Goal: Find specific page/section: Find specific page/section

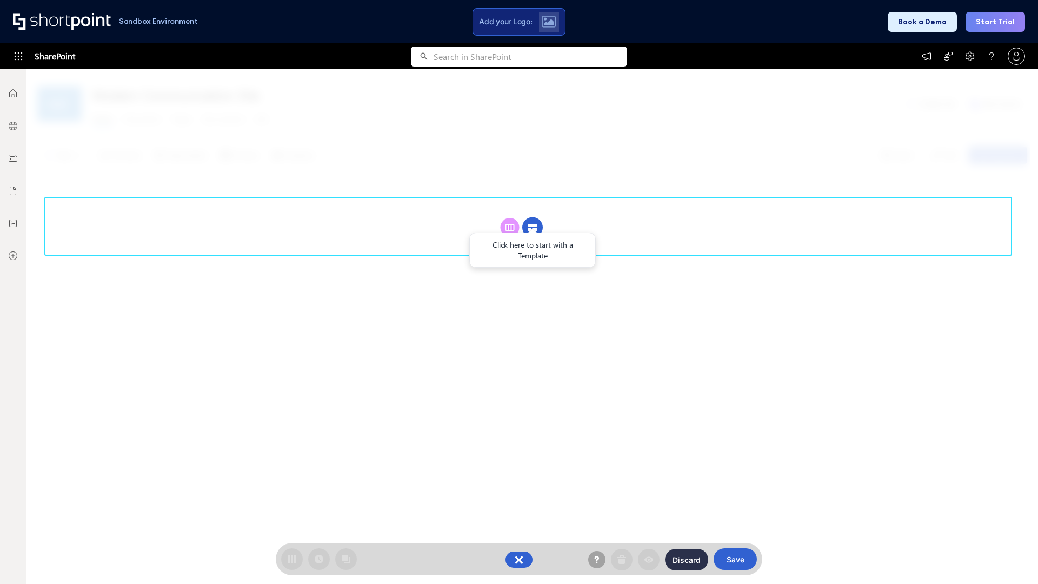
click at [532, 227] on circle at bounding box center [532, 227] width 21 height 21
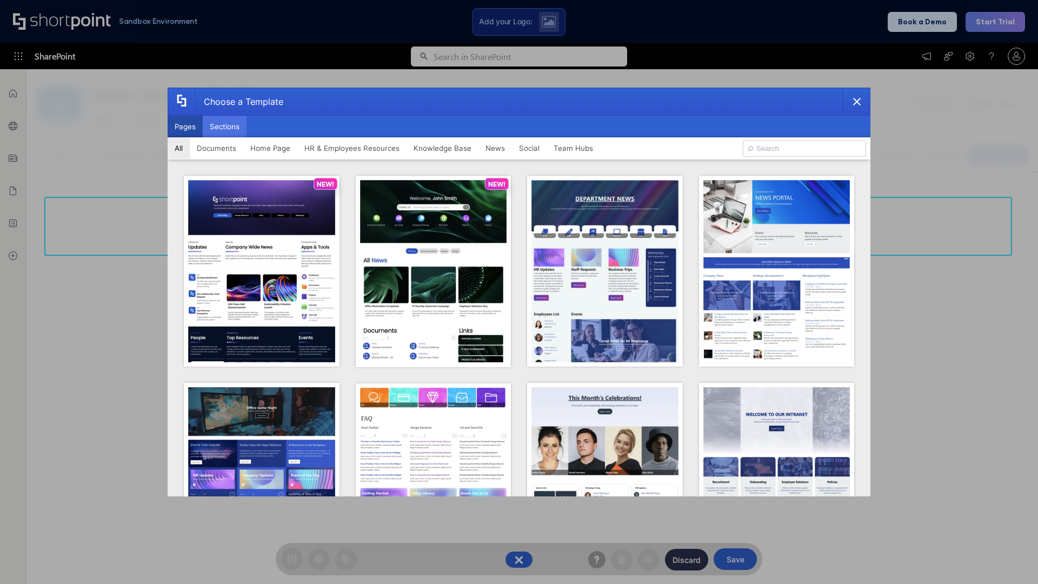
click at [224, 126] on button "Sections" at bounding box center [225, 127] width 44 height 22
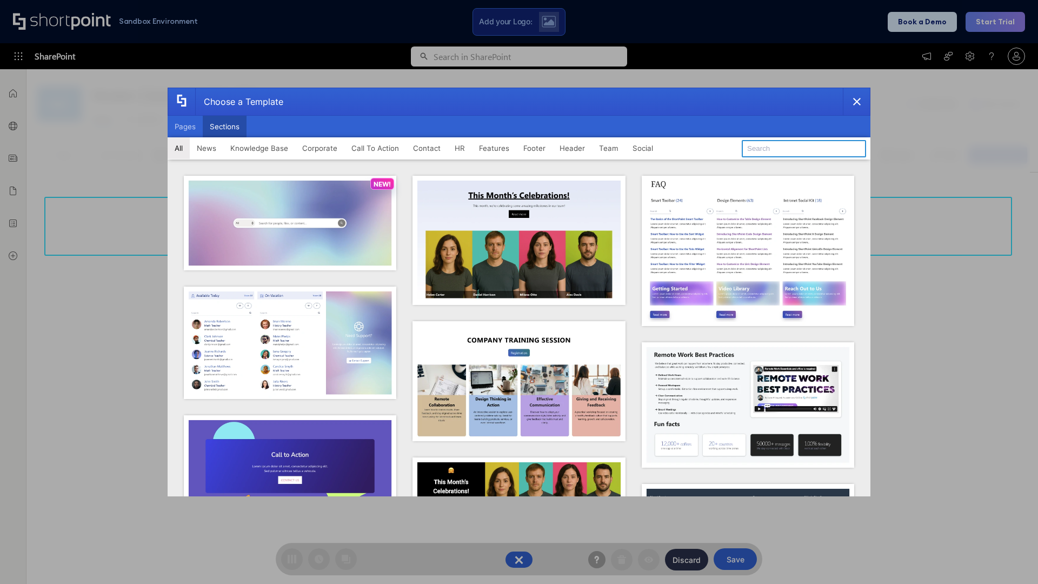
type input "Meet The Team"
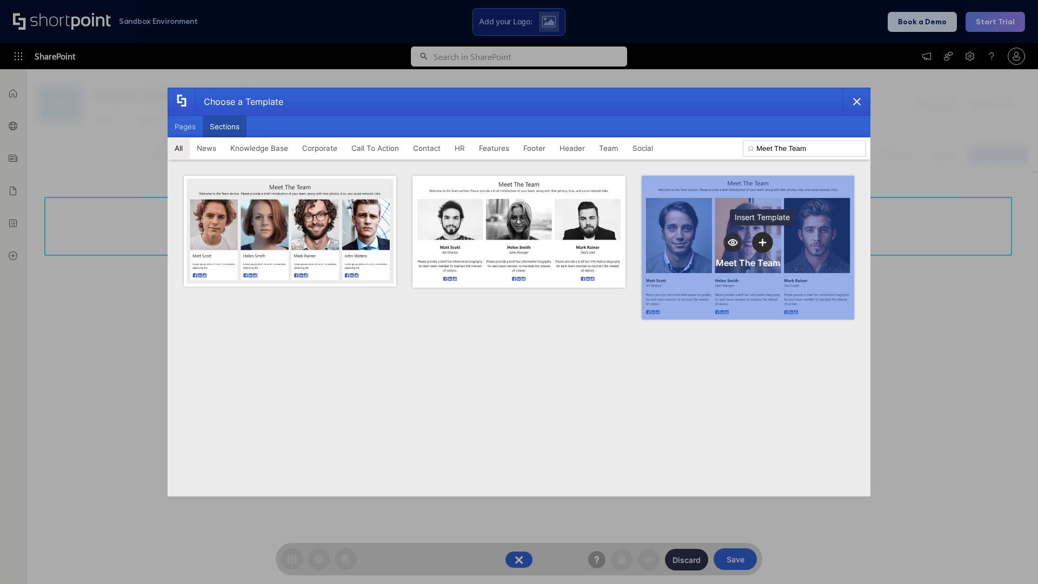
click at [762, 242] on icon "template selector" at bounding box center [763, 242] width 8 height 8
